Goal: Task Accomplishment & Management: Manage account settings

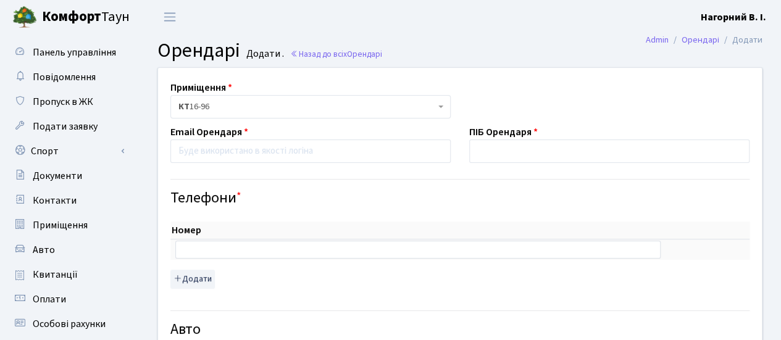
click at [717, 13] on b "[PERSON_NAME]" at bounding box center [732, 17] width 65 height 14
click at [680, 70] on link "Вийти" at bounding box center [703, 67] width 123 height 19
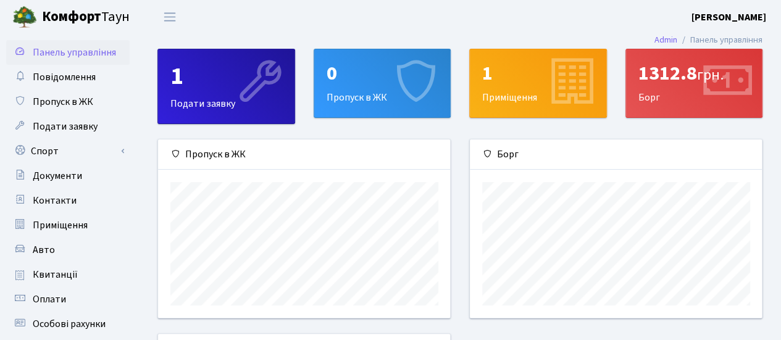
scroll to position [178, 292]
click at [726, 19] on b "[PERSON_NAME]" at bounding box center [728, 17] width 75 height 14
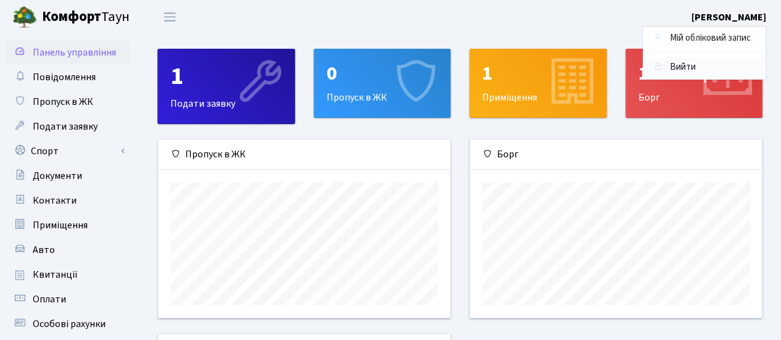
click at [673, 65] on link "Вийти" at bounding box center [703, 67] width 123 height 19
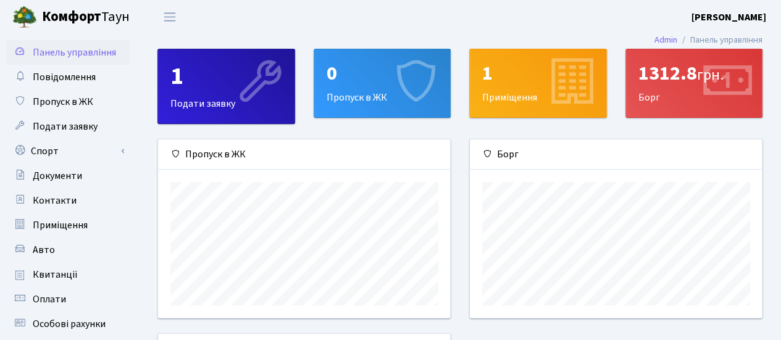
scroll to position [178, 292]
click at [745, 14] on b "[PERSON_NAME]" at bounding box center [728, 17] width 75 height 14
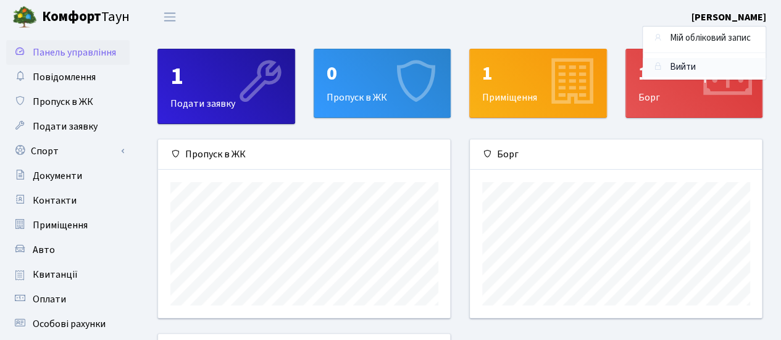
click at [678, 63] on link "Вийти" at bounding box center [703, 67] width 123 height 19
